Goal: Task Accomplishment & Management: Use online tool/utility

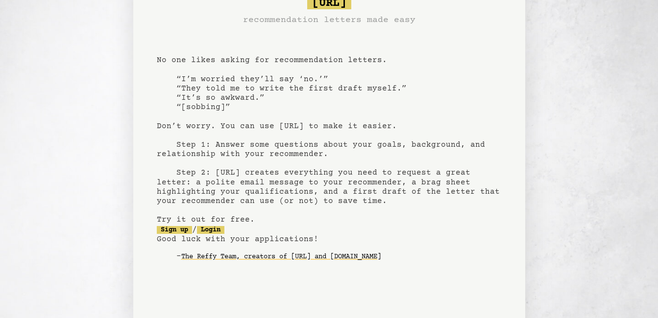
scroll to position [34, 0]
click at [220, 229] on link "Login" at bounding box center [210, 230] width 27 height 8
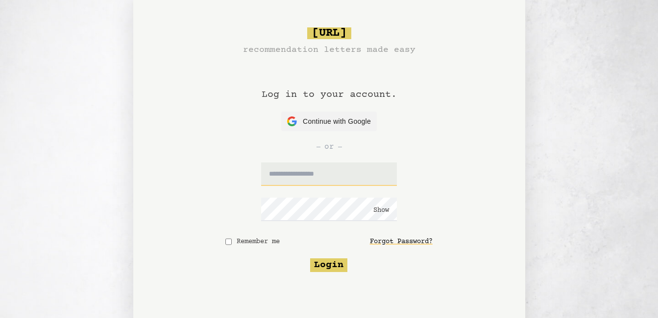
click at [296, 179] on input "text" at bounding box center [329, 175] width 136 height 24
type input "**********"
click button "Show" at bounding box center [381, 211] width 16 height 10
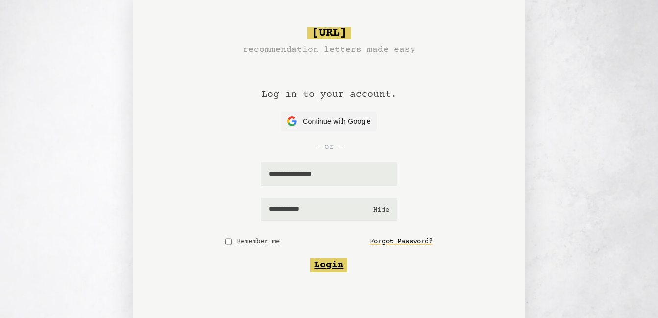
click at [323, 269] on button "Login" at bounding box center [328, 266] width 37 height 14
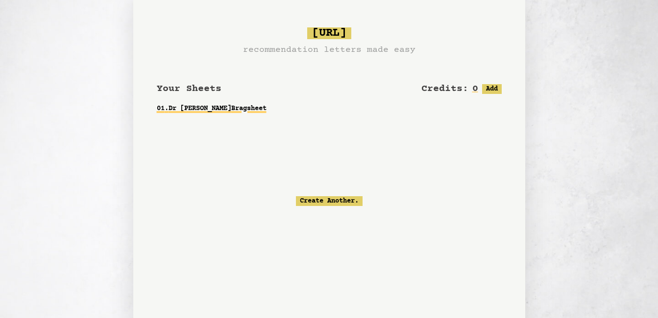
click at [278, 108] on link "01 . Dr Chialuka Onyegbuchulem Bragsheet" at bounding box center [329, 109] width 345 height 18
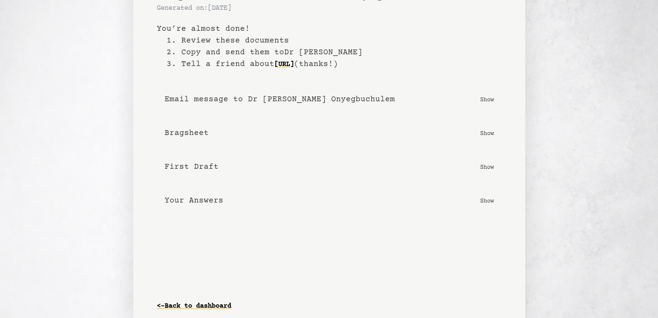
scroll to position [46, 0]
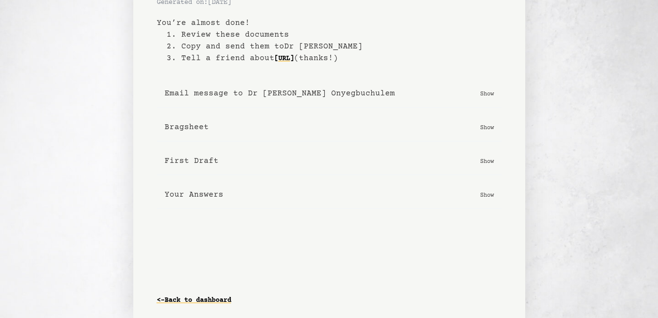
click at [198, 161] on b "First Draft" at bounding box center [192, 161] width 54 height 12
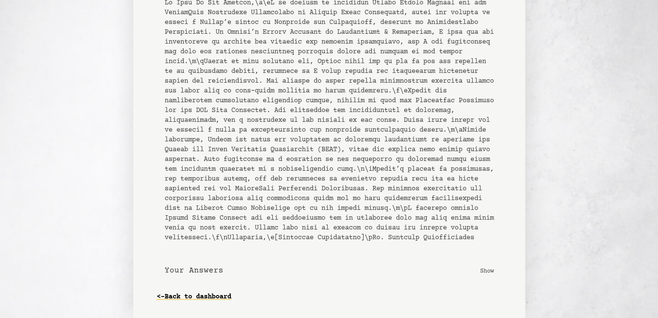
scroll to position [262, 0]
click at [193, 269] on b "Your Answers" at bounding box center [194, 271] width 59 height 12
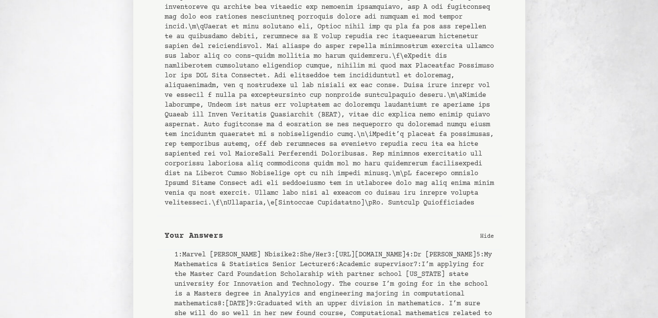
scroll to position [310, 0]
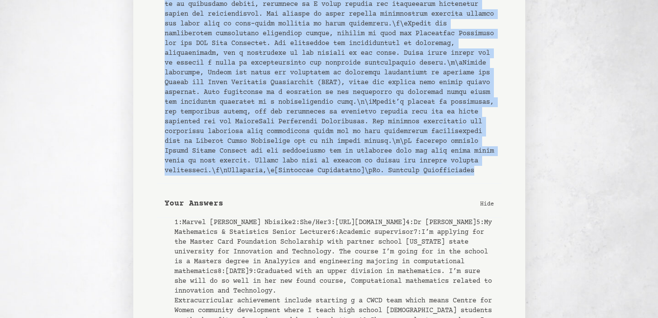
drag, startPoint x: 164, startPoint y: 60, endPoint x: 358, endPoint y: 191, distance: 234.6
click at [358, 184] on div "Copy letter to clipboard" at bounding box center [329, 47] width 345 height 272
copy pre "To Whom It May Concern,\n\nI am writing to recommend Marvel Ijeoma Nbisike for …"
click at [288, 184] on div "Copy letter to clipboard" at bounding box center [329, 47] width 345 height 272
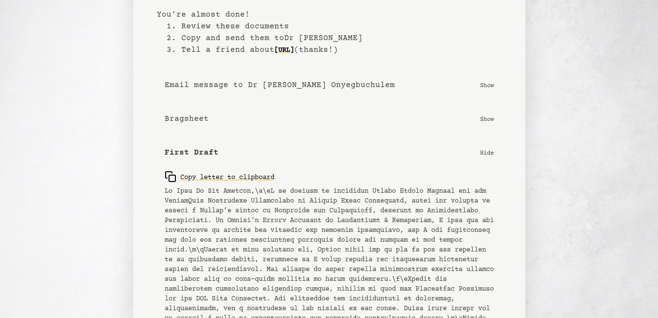
scroll to position [0, 0]
